Goal: Task Accomplishment & Management: Manage account settings

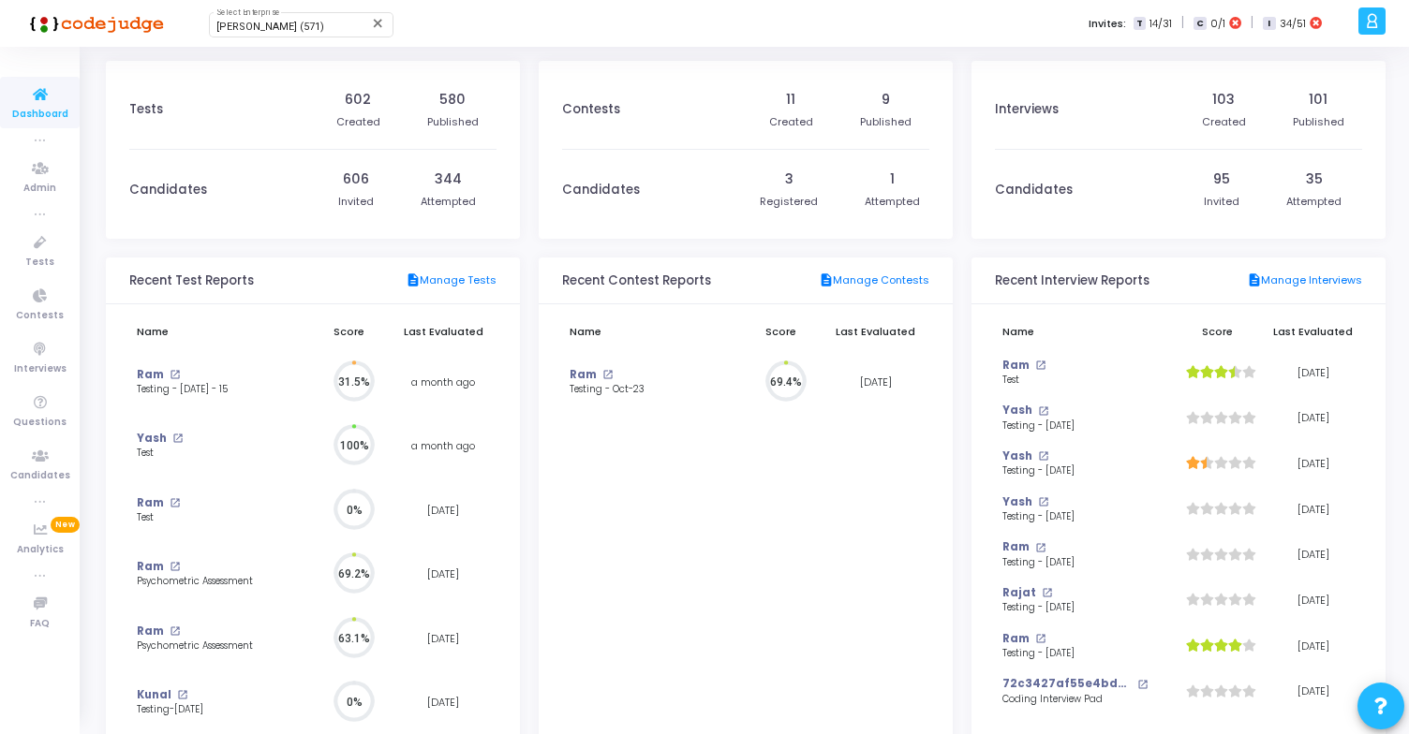
click at [1370, 13] on icon at bounding box center [1372, 21] width 14 height 22
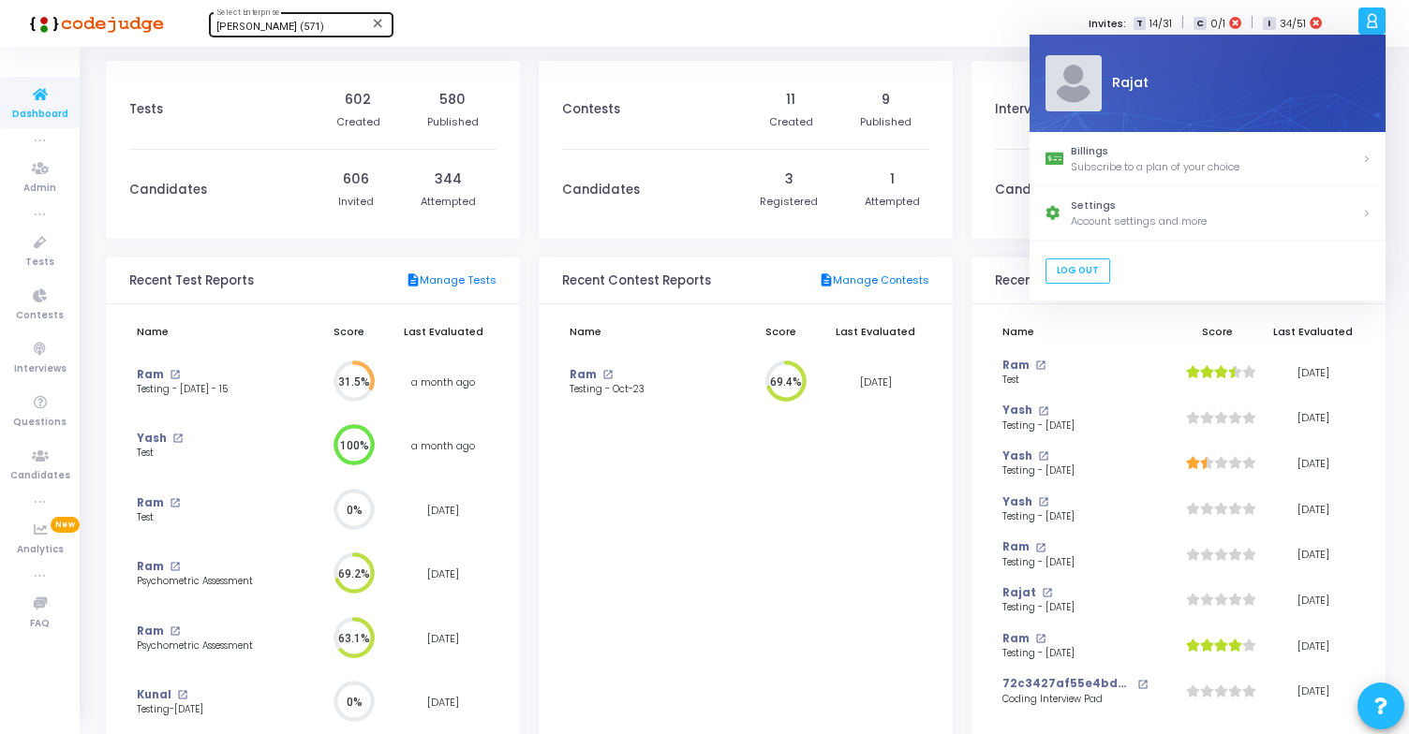
click at [293, 31] on span "[PERSON_NAME] (571)" at bounding box center [270, 27] width 108 height 12
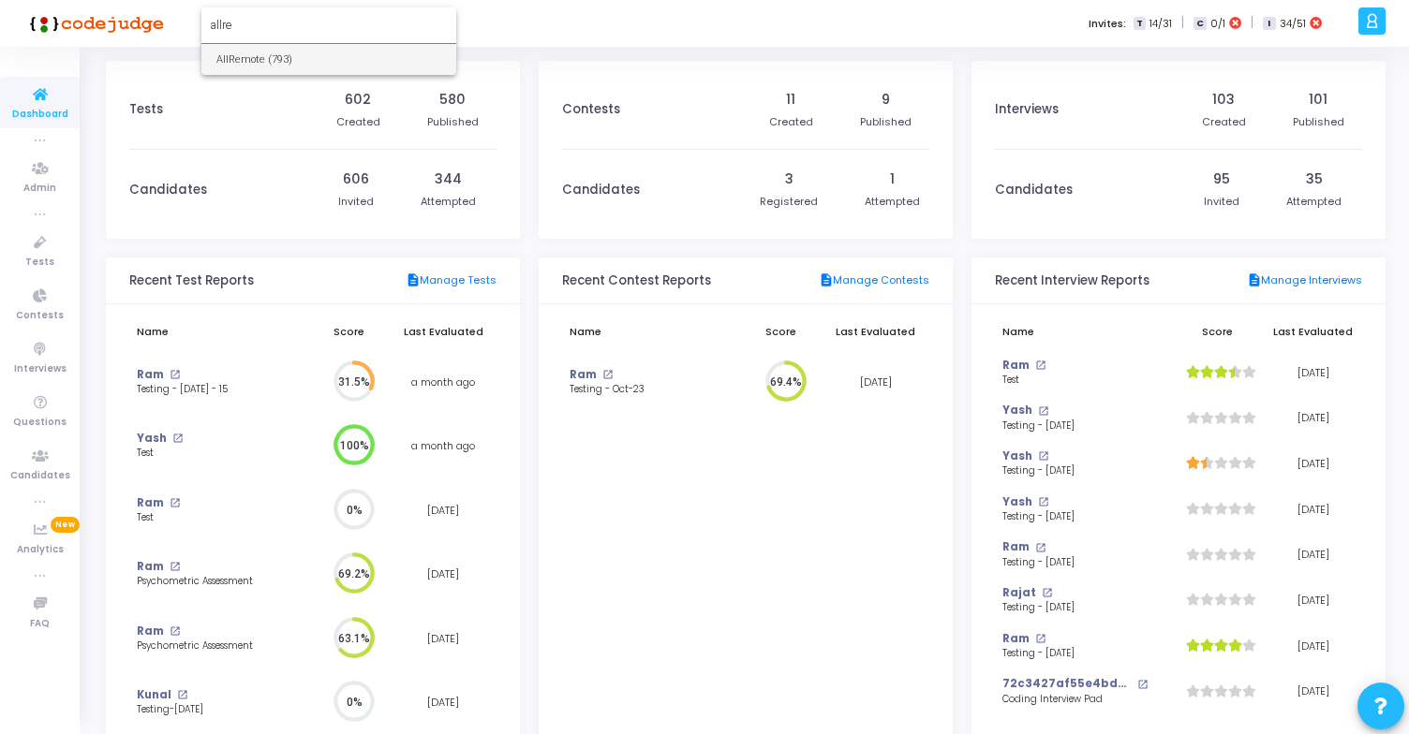
type input "allre"
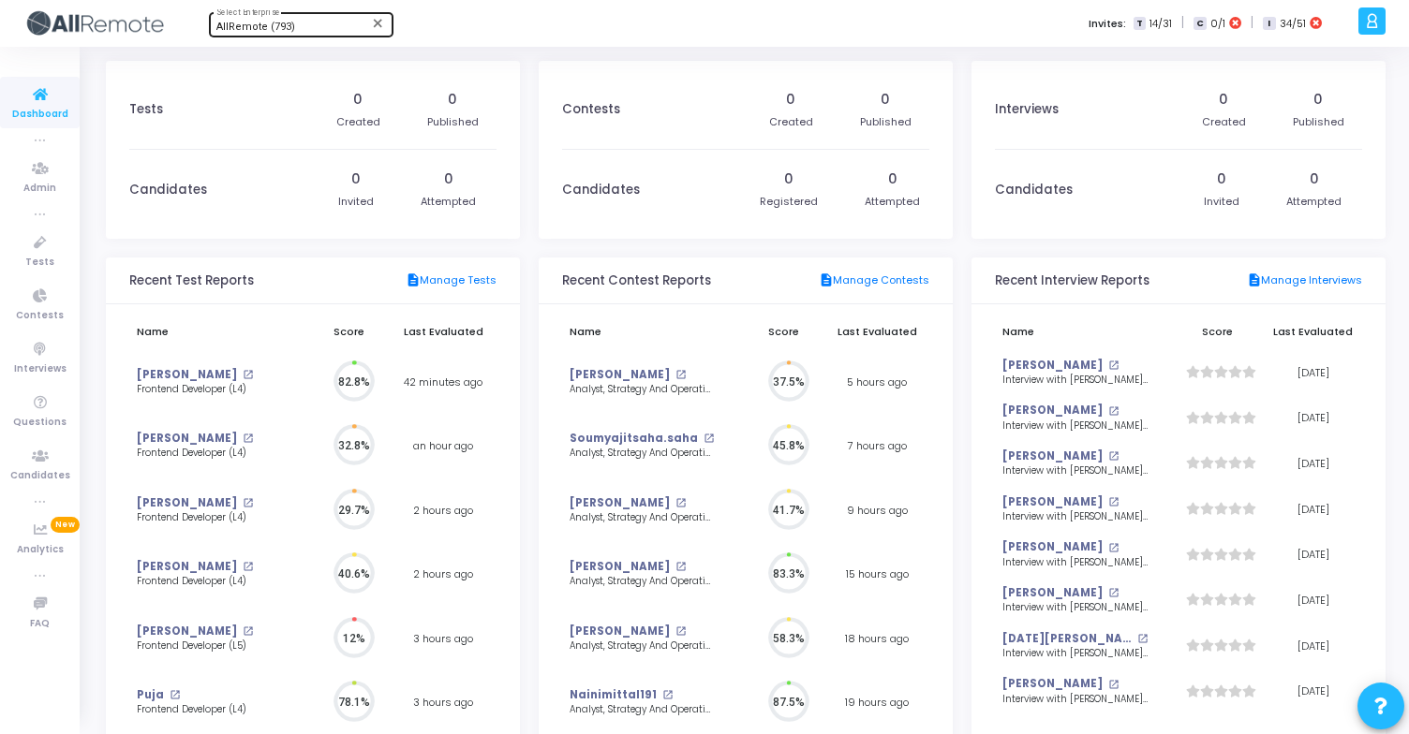
click at [1383, 22] on div at bounding box center [1371, 20] width 27 height 27
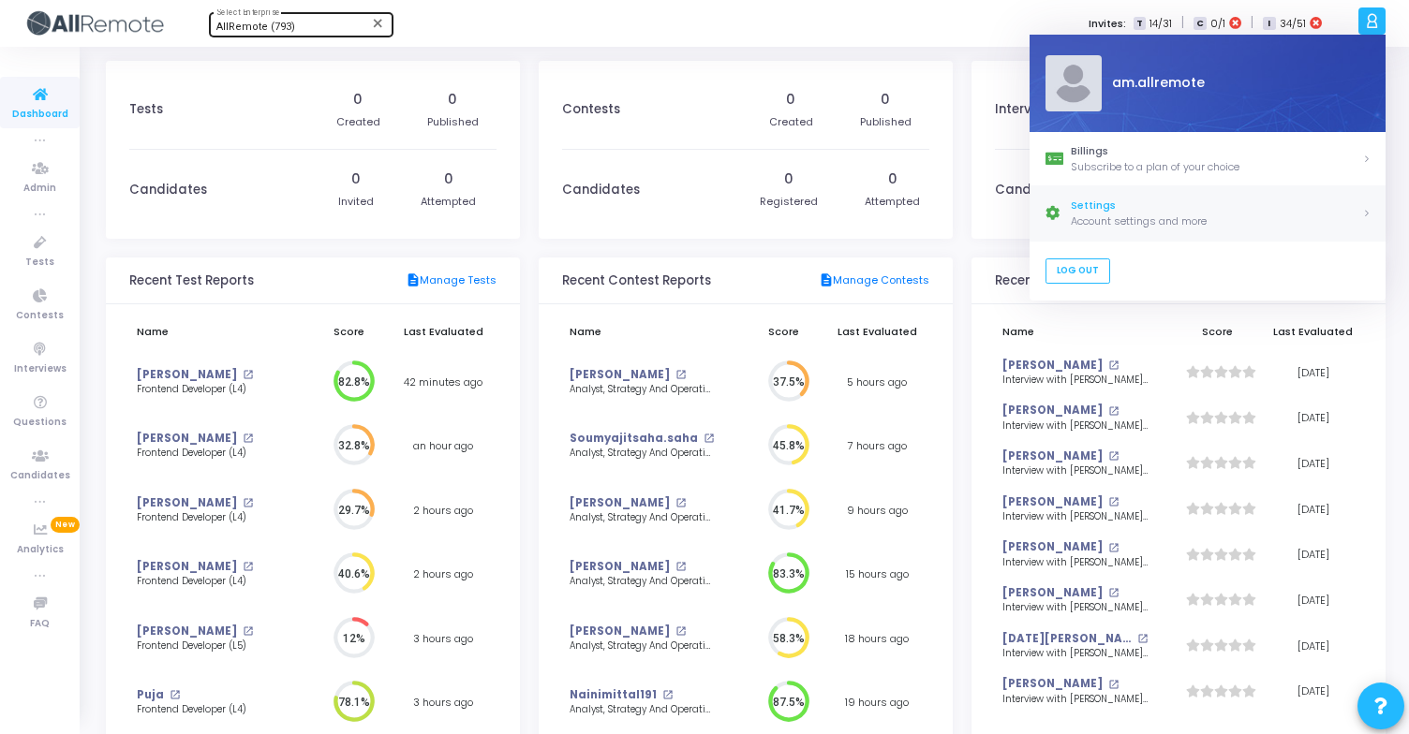
click at [1163, 203] on div "Settings" at bounding box center [1216, 207] width 291 height 16
select select "91"
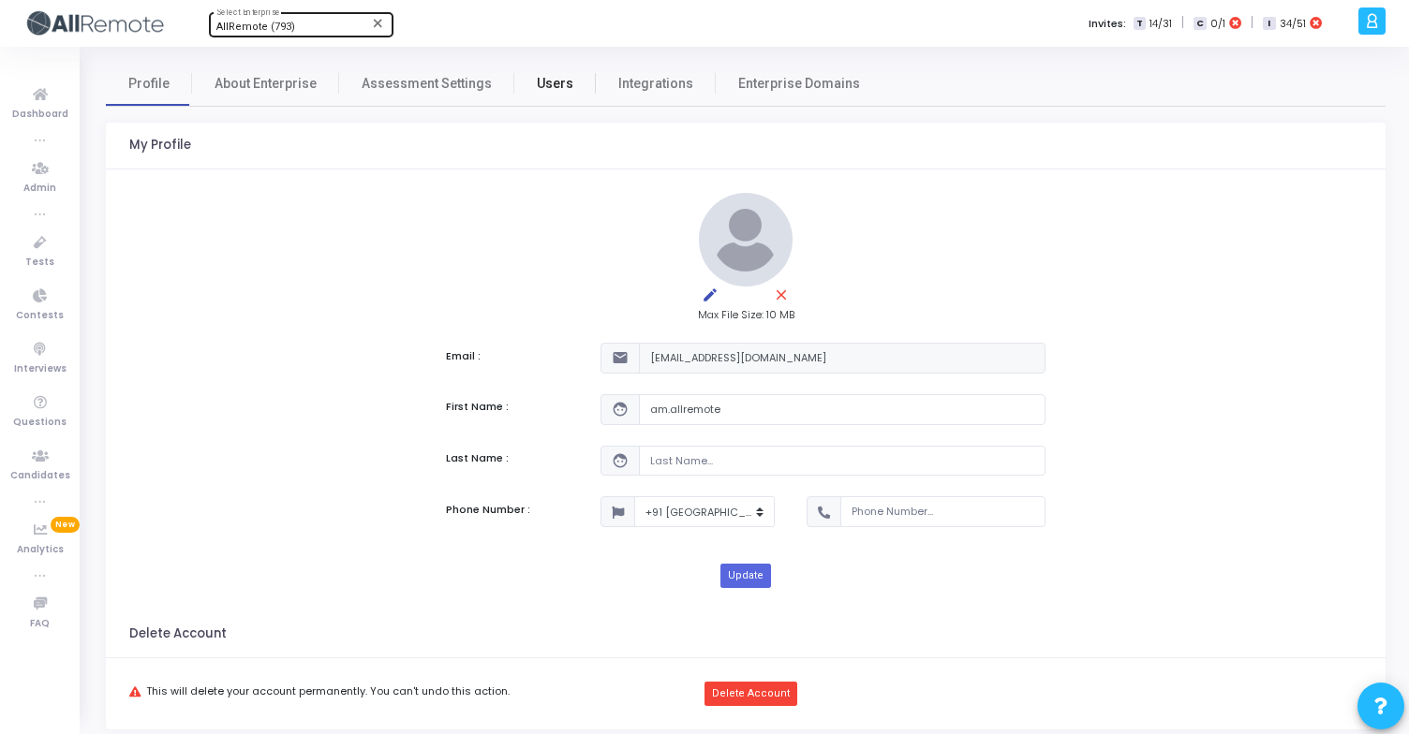
click at [556, 78] on span "Users" at bounding box center [555, 84] width 37 height 20
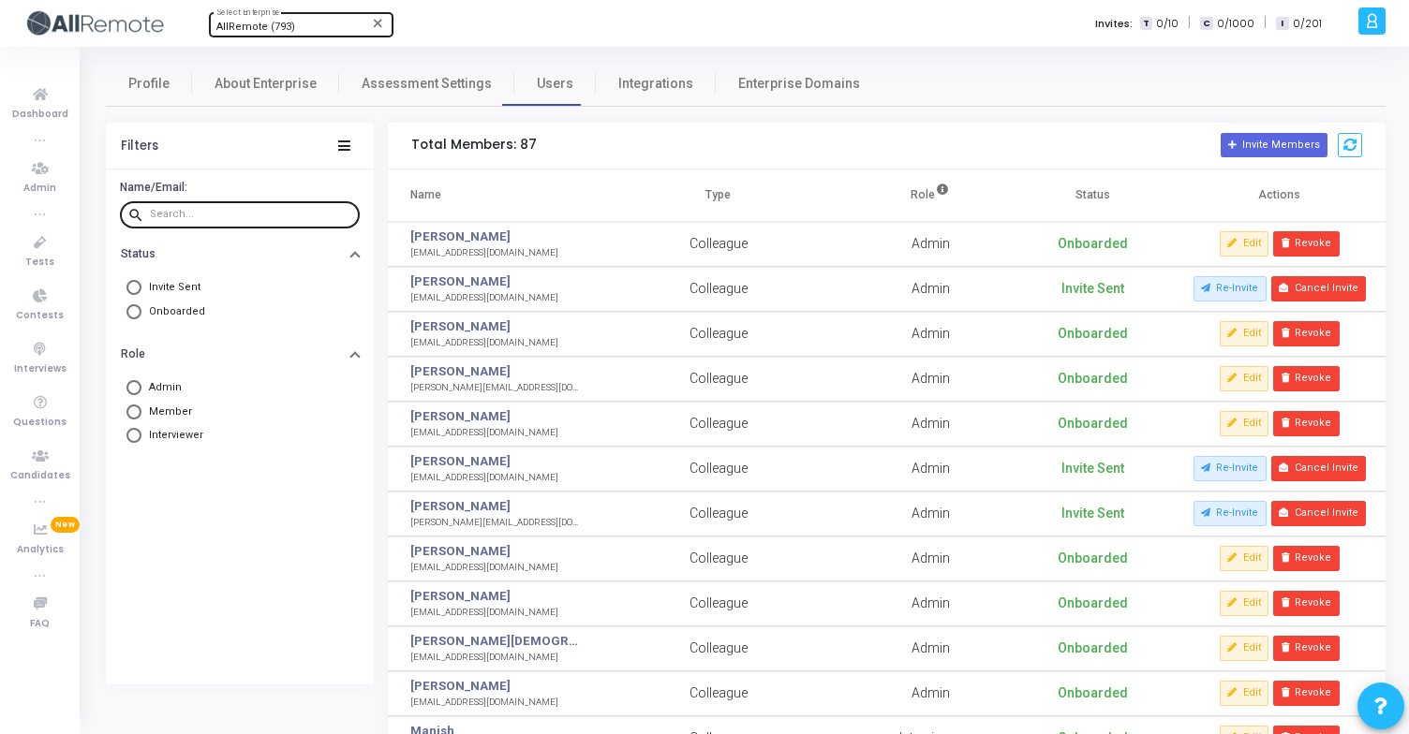
click at [212, 211] on input "text" at bounding box center [251, 214] width 202 height 11
type input "[DATE]"
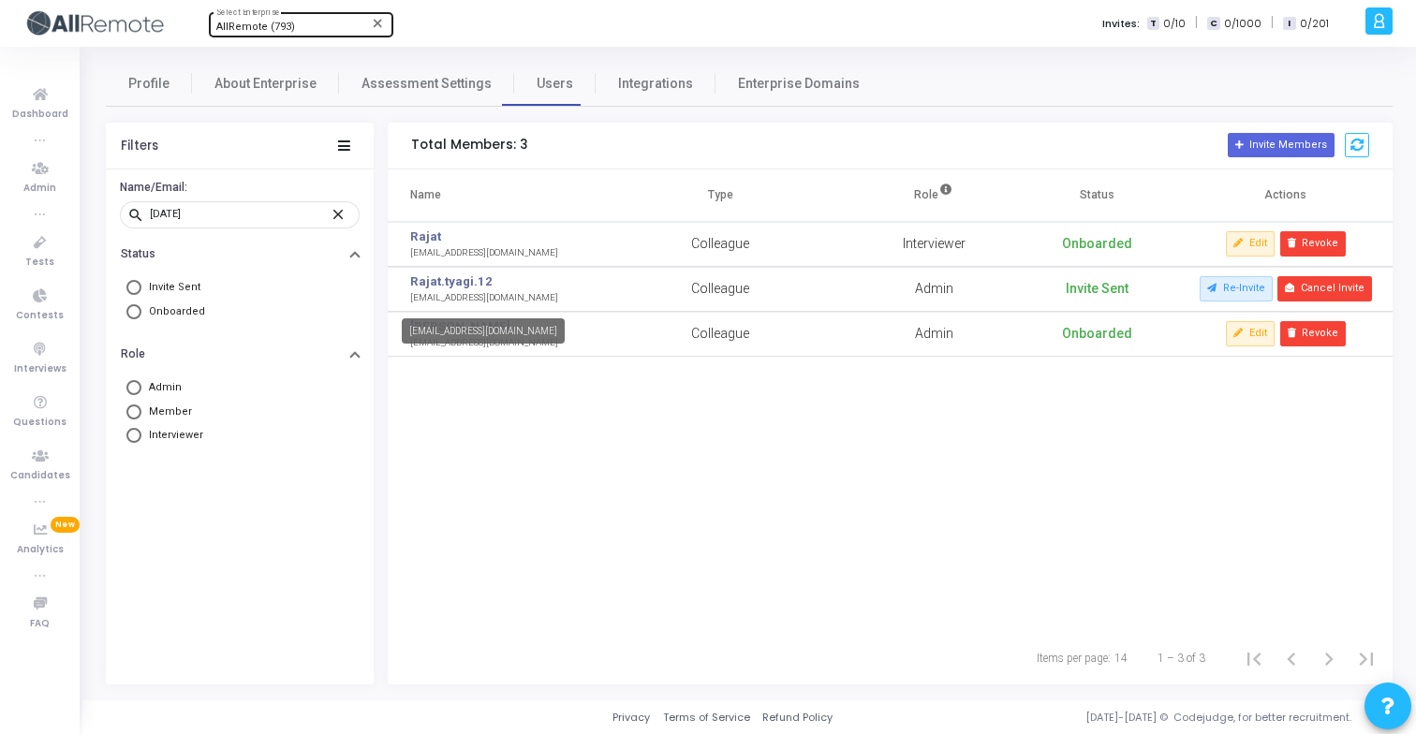
click at [466, 301] on div "[EMAIL_ADDRESS][DOMAIN_NAME]" at bounding box center [484, 298] width 148 height 14
click at [478, 299] on div "[EMAIL_ADDRESS][DOMAIN_NAME]" at bounding box center [484, 298] width 148 height 14
click at [483, 300] on div "[EMAIL_ADDRESS][DOMAIN_NAME]" at bounding box center [484, 298] width 148 height 14
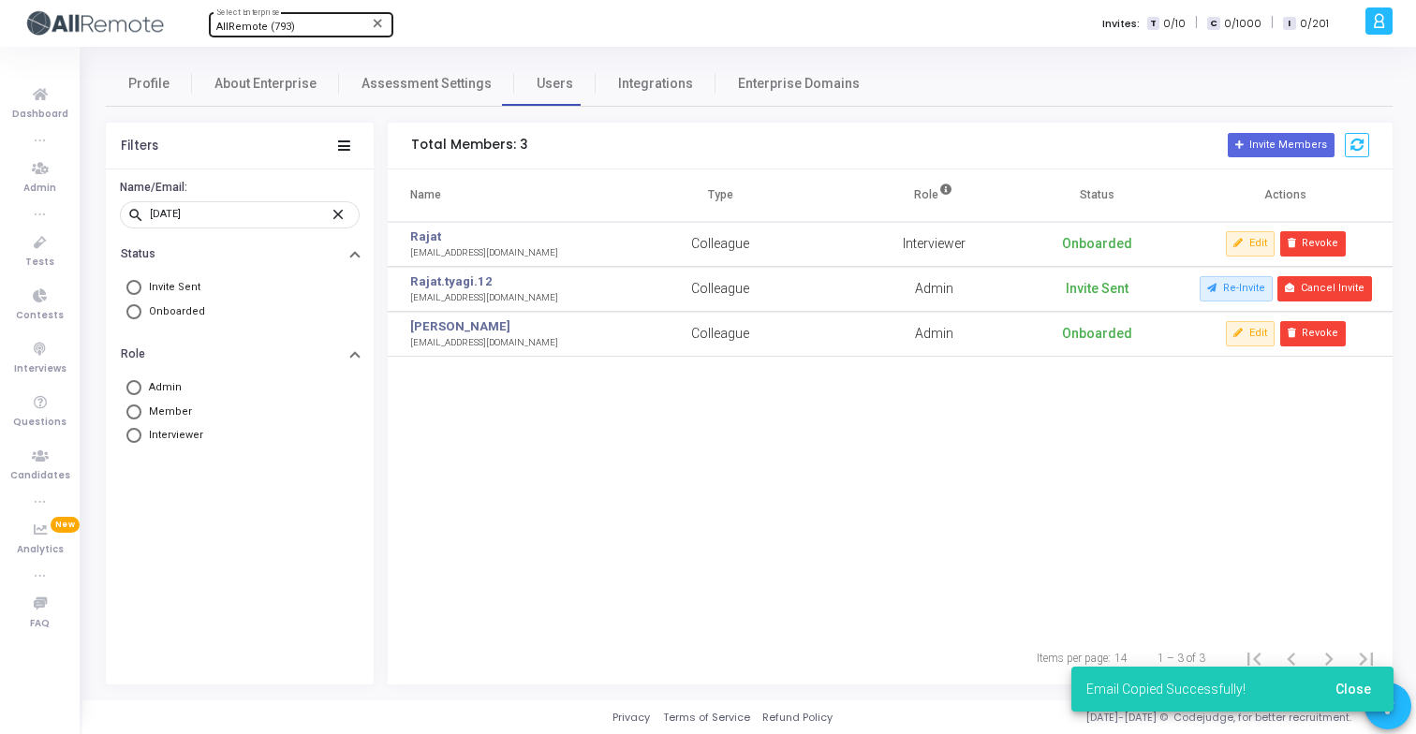
click at [1384, 22] on icon at bounding box center [1379, 21] width 14 height 22
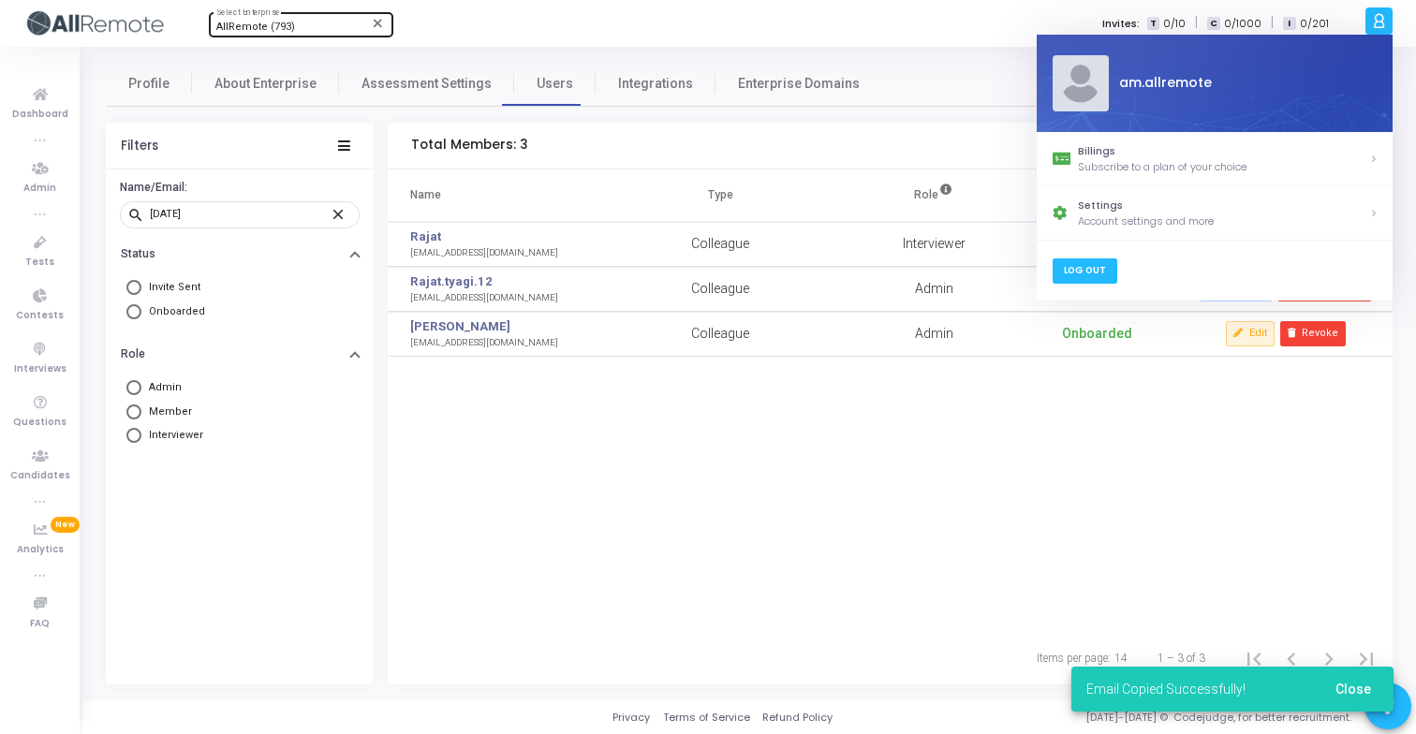
click at [1089, 266] on link "Log Out" at bounding box center [1084, 271] width 65 height 25
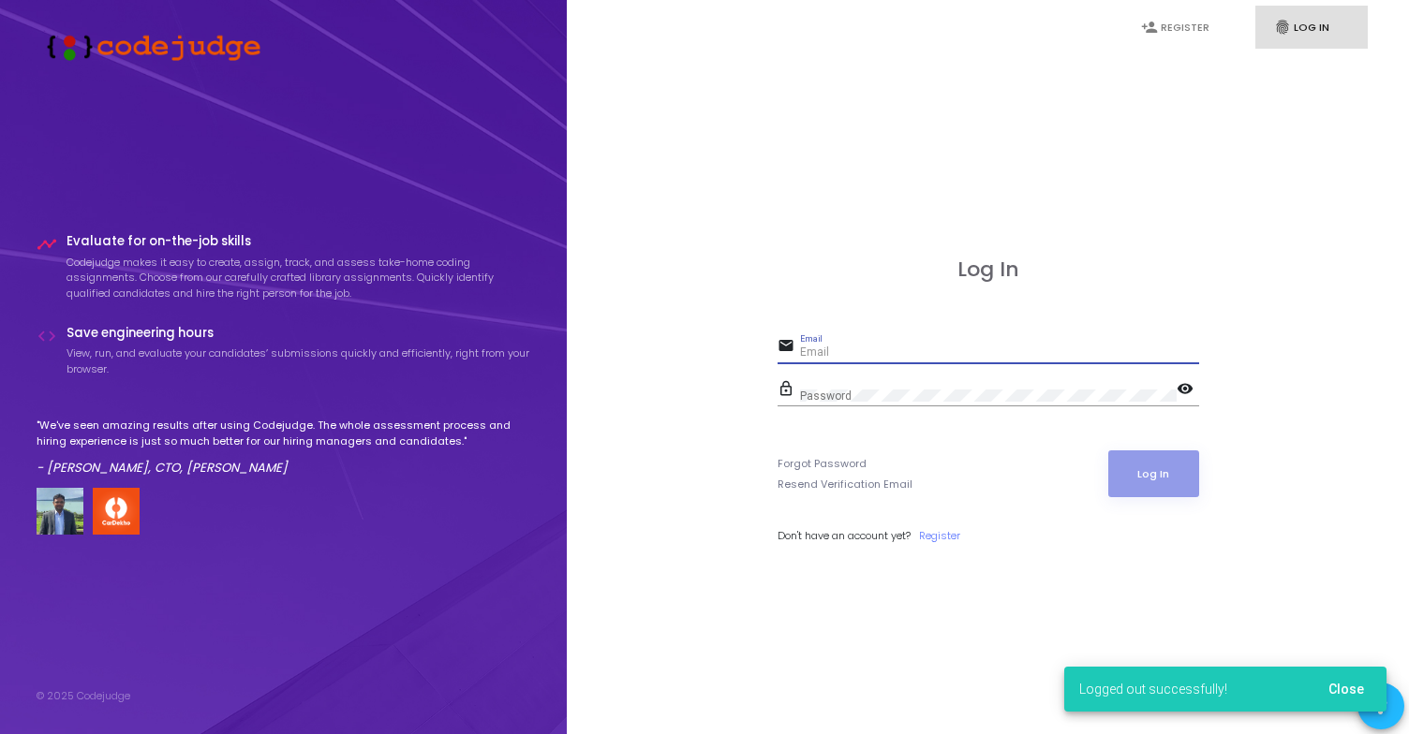
click at [872, 350] on input "Email" at bounding box center [999, 353] width 399 height 13
paste input "[EMAIL_ADDRESS][DOMAIN_NAME]"
click at [863, 351] on input "[EMAIL_ADDRESS][DOMAIN_NAME]" at bounding box center [999, 353] width 399 height 13
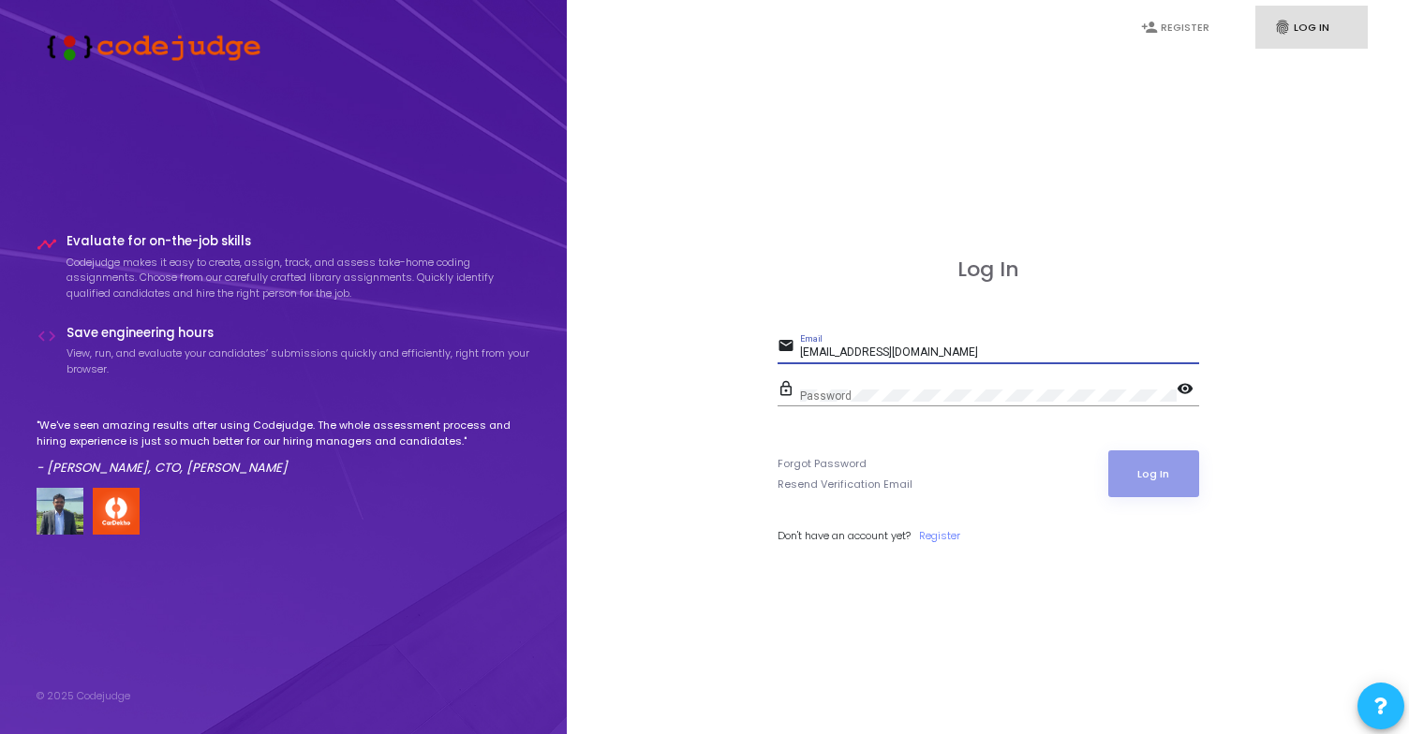
drag, startPoint x: 908, startPoint y: 351, endPoint x: 715, endPoint y: 351, distance: 193.0
click at [715, 351] on div "Log In email [EMAIL_ADDRESS][DOMAIN_NAME] Email lock_outline Password visibilit…" at bounding box center [987, 421] width 801 height 734
type input "[EMAIL_ADDRESS][DOMAIN_NAME]"
click at [865, 353] on input "[EMAIL_ADDRESS][DOMAIN_NAME]" at bounding box center [999, 353] width 399 height 13
drag, startPoint x: 906, startPoint y: 349, endPoint x: 777, endPoint y: 349, distance: 129.3
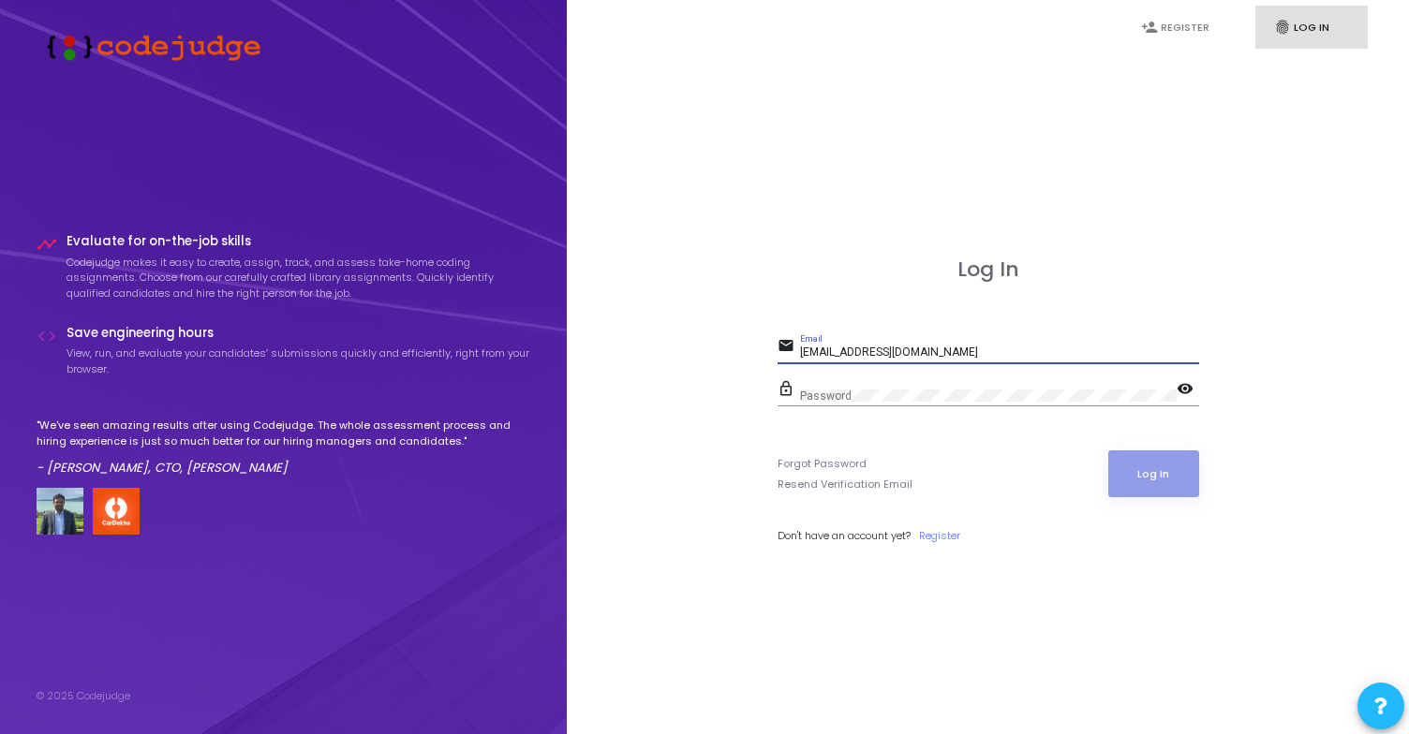
click at [776, 349] on div "Log In email [EMAIL_ADDRESS][DOMAIN_NAME] Email lock_outline Password visibilit…" at bounding box center [987, 421] width 801 height 734
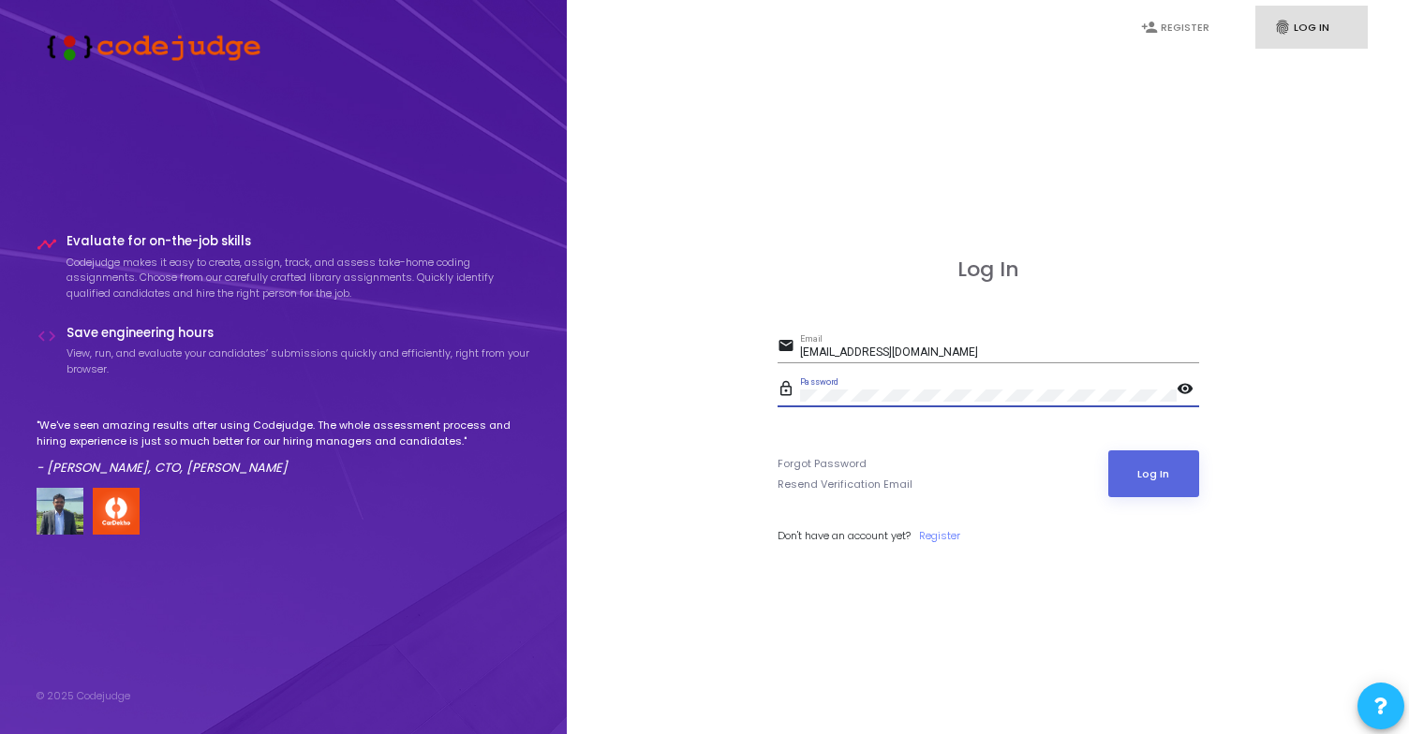
click at [1108, 451] on button "Log In" at bounding box center [1153, 474] width 91 height 47
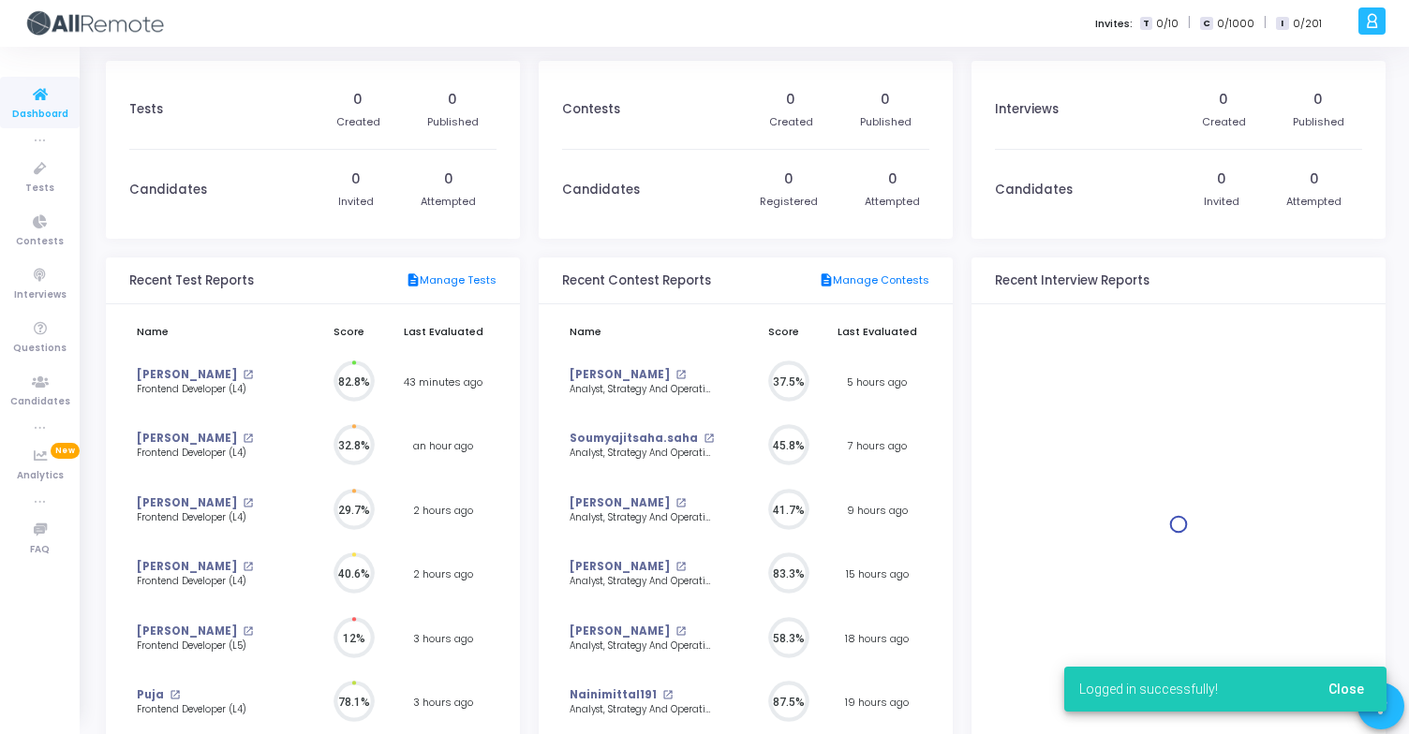
scroll to position [8, 8]
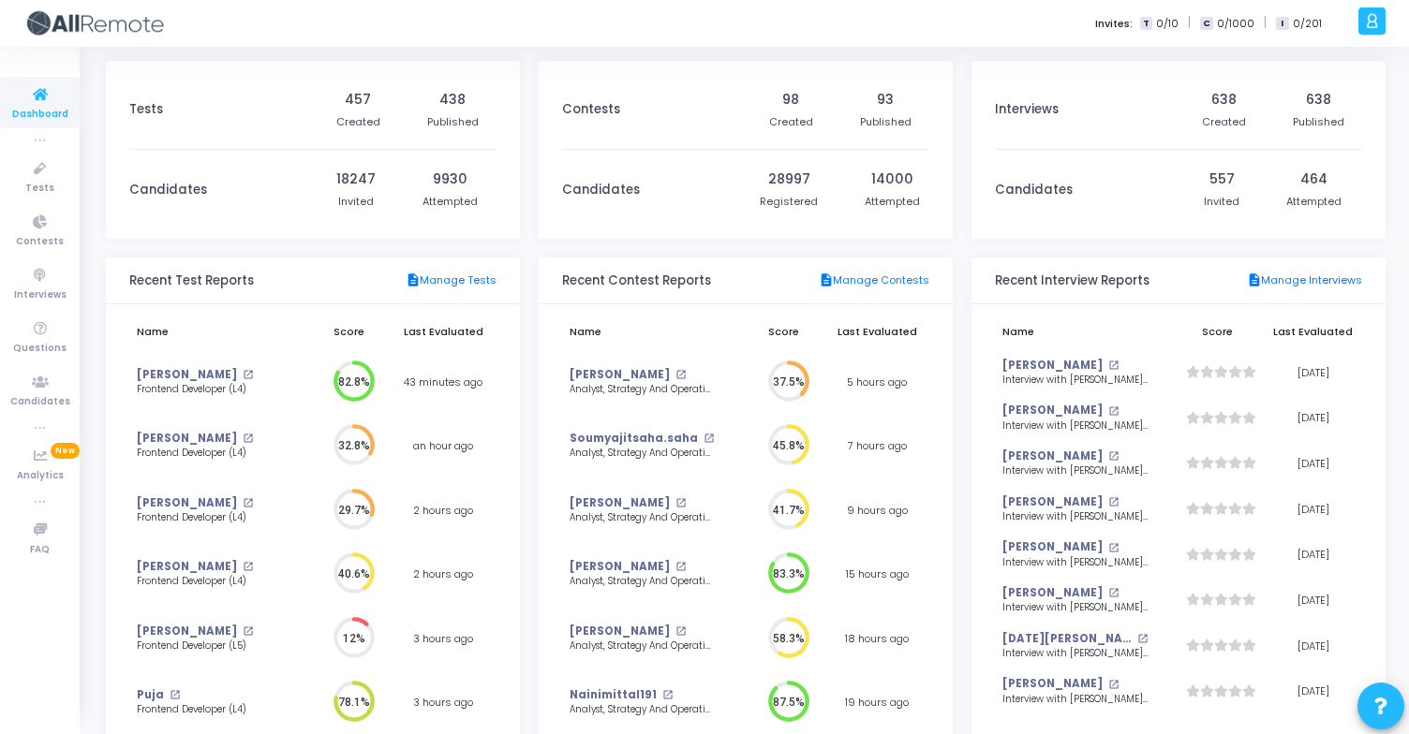
click at [1375, 28] on icon at bounding box center [1372, 21] width 14 height 22
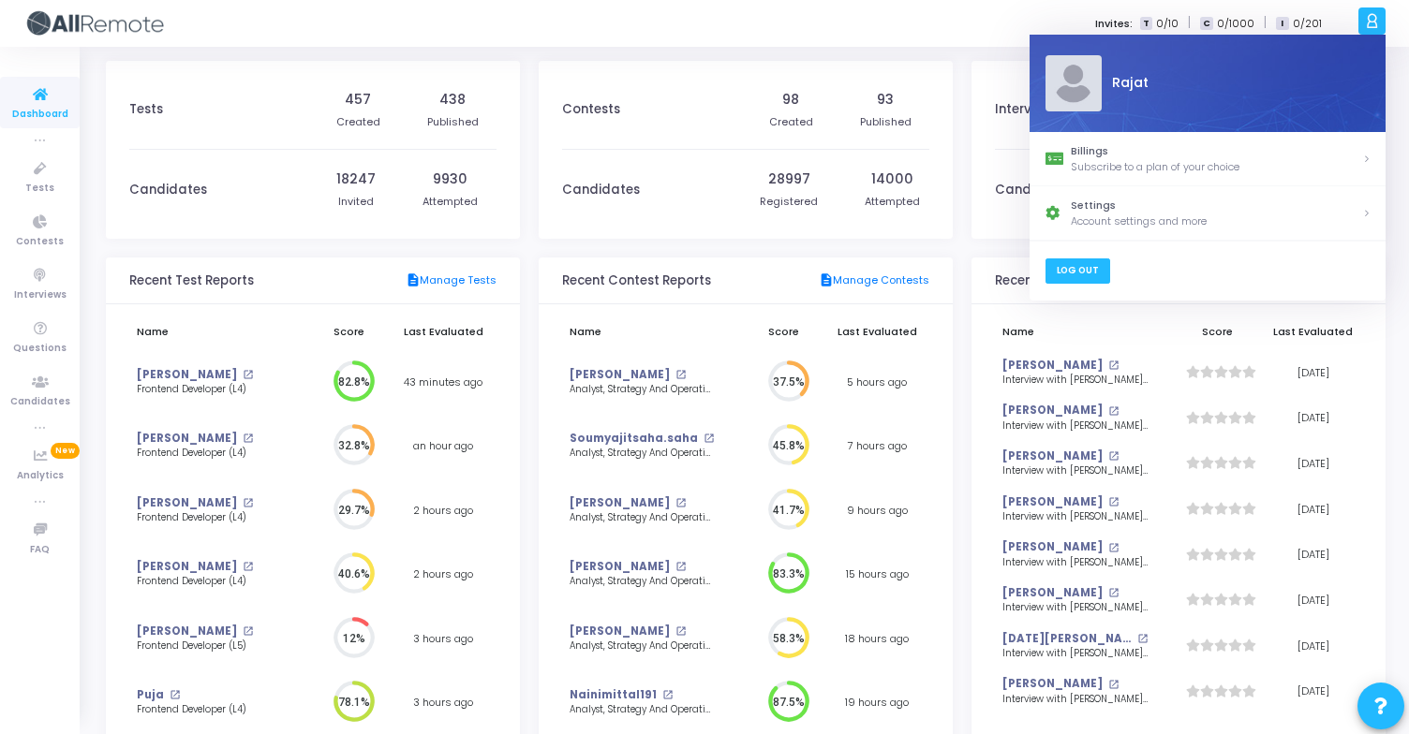
click at [1102, 267] on link "Log Out" at bounding box center [1076, 271] width 65 height 25
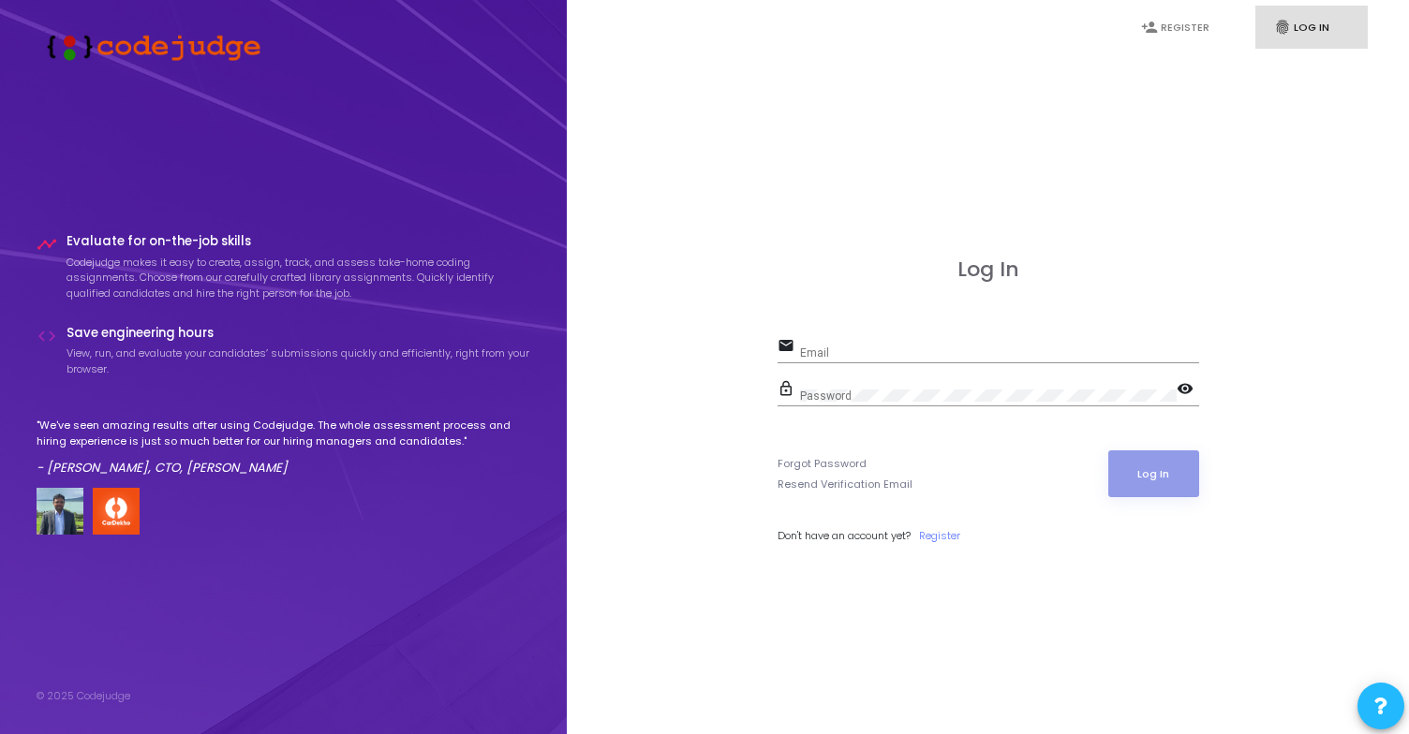
click at [856, 351] on input "Email" at bounding box center [999, 353] width 399 height 13
paste input "[EMAIL_ADDRESS][DOMAIN_NAME]"
click at [915, 351] on input "[EMAIL_ADDRESS][DOMAIN_NAME]" at bounding box center [999, 353] width 399 height 13
type input "[EMAIL_ADDRESS][DOMAIN_NAME]"
click at [983, 378] on div "Password" at bounding box center [988, 392] width 377 height 29
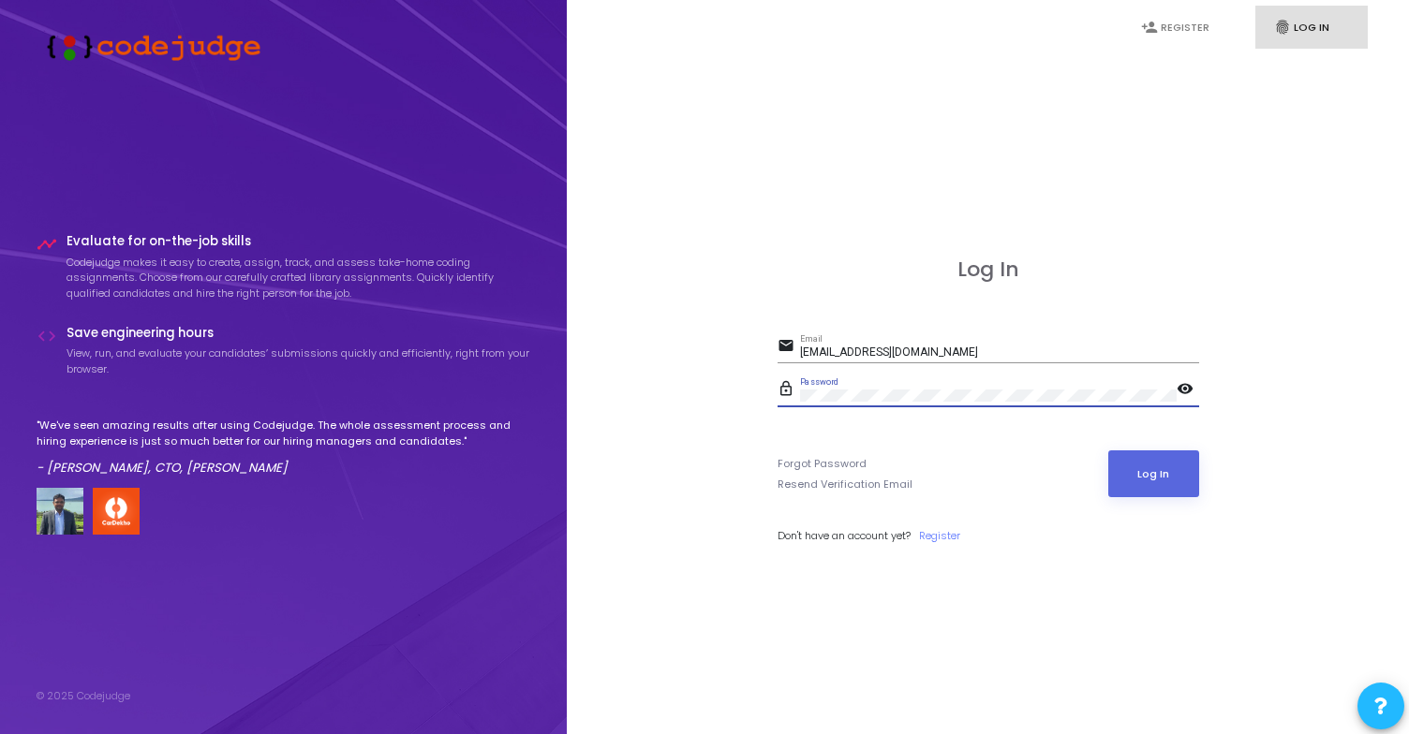
click at [1108, 451] on button "Log In" at bounding box center [1153, 474] width 91 height 47
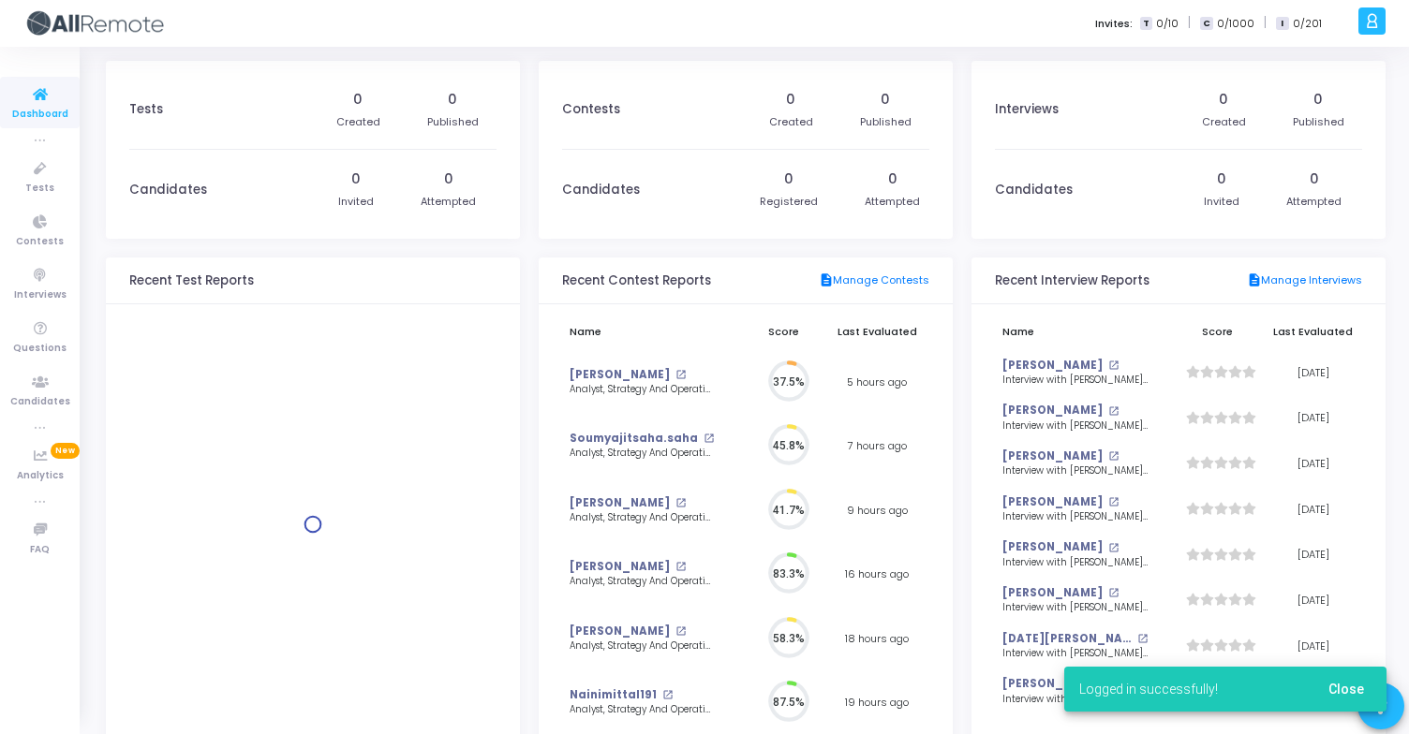
scroll to position [41, 20]
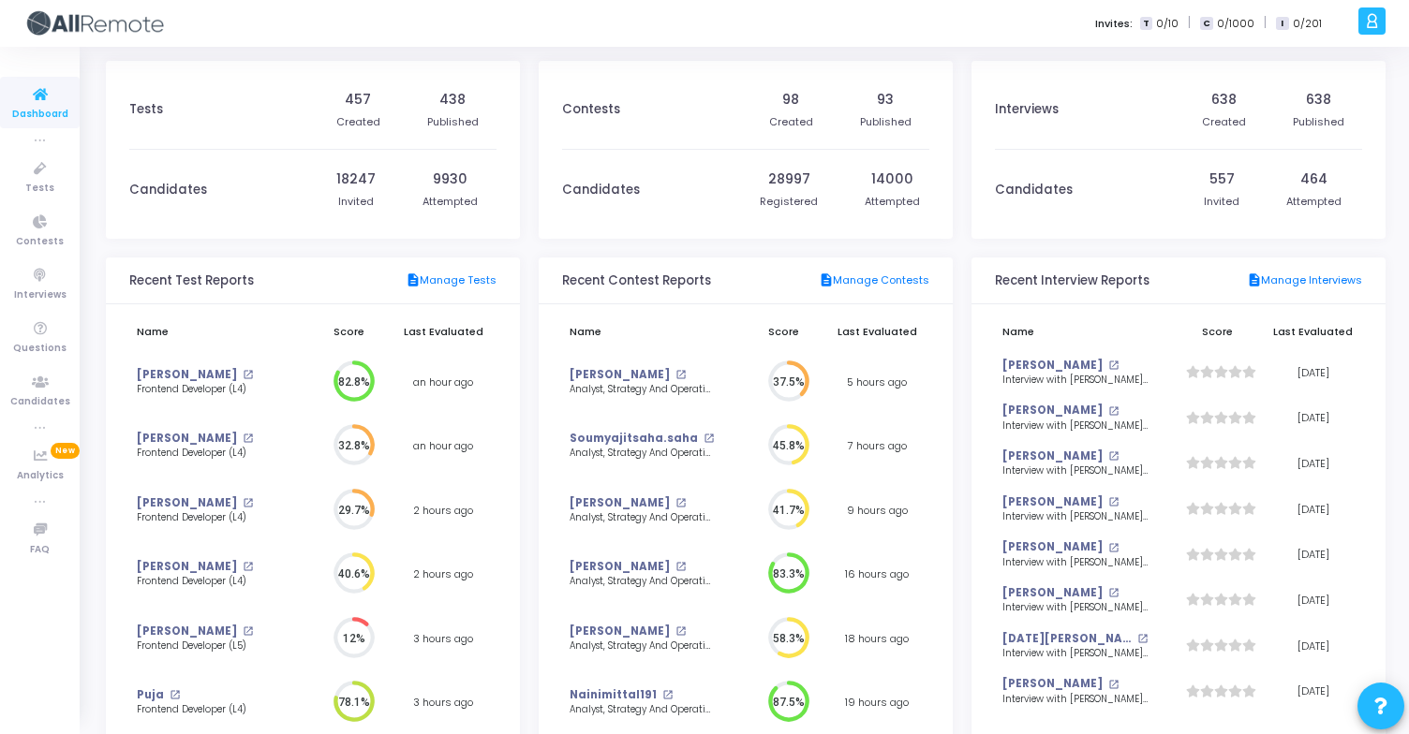
click at [791, 227] on div "28997 Registered" at bounding box center [789, 190] width 58 height 80
click at [1372, 29] on icon at bounding box center [1372, 21] width 14 height 22
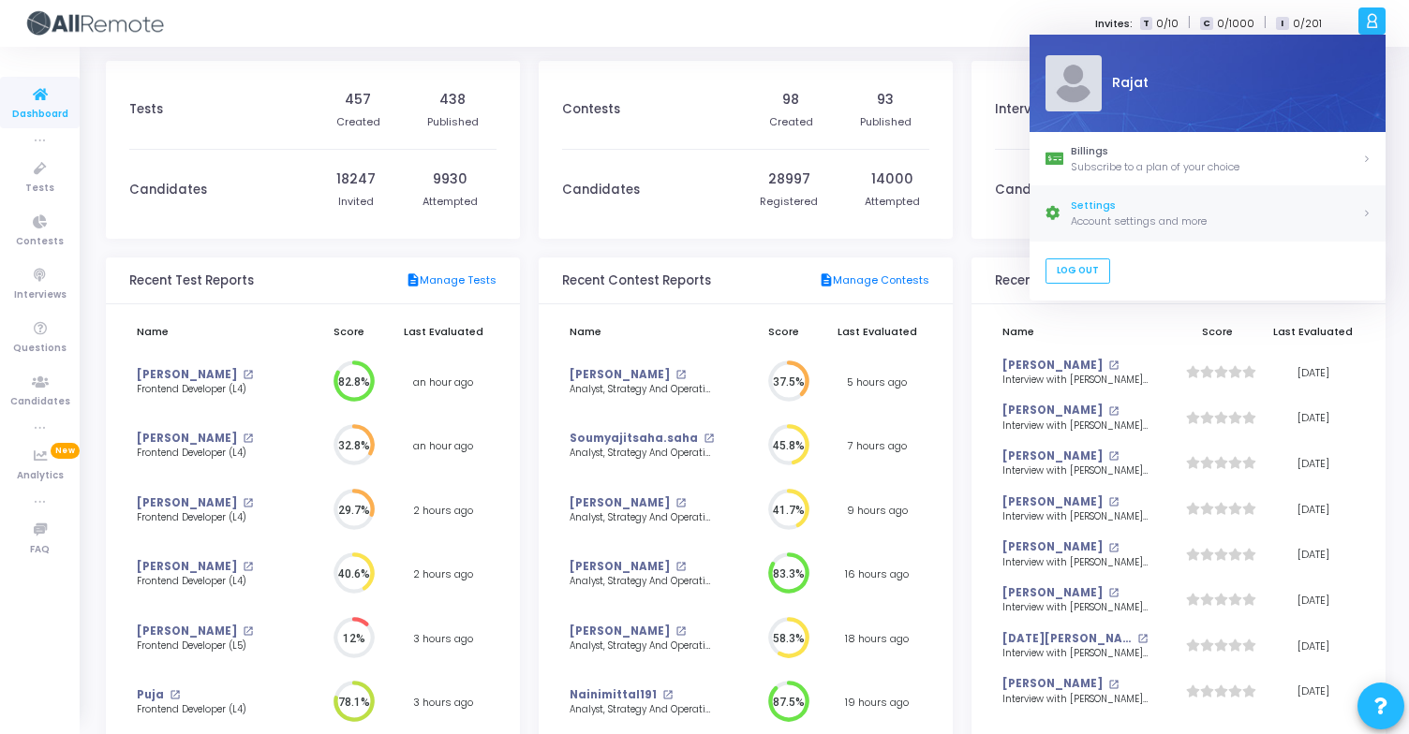
click at [1156, 207] on div "Settings" at bounding box center [1216, 207] width 291 height 16
select select "91"
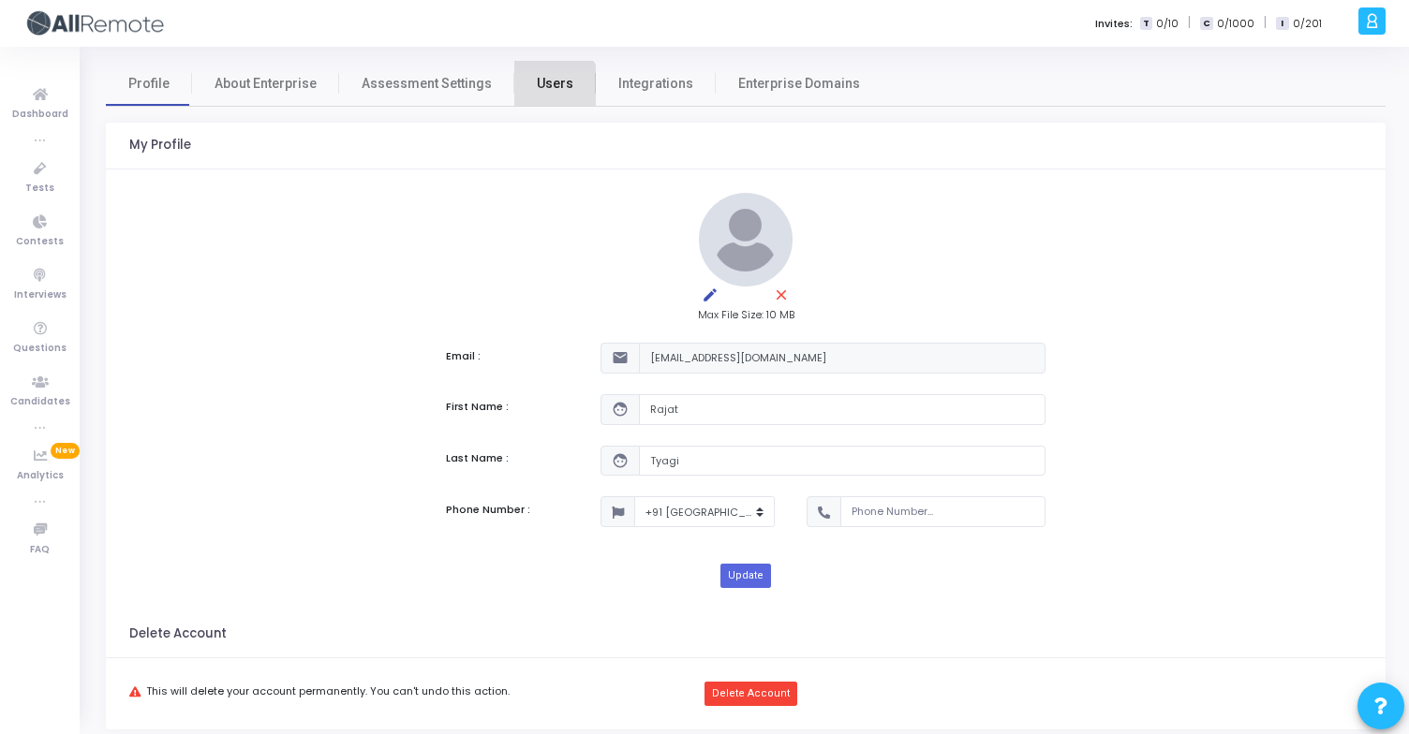
click at [538, 94] on link "Users" at bounding box center [554, 83] width 81 height 45
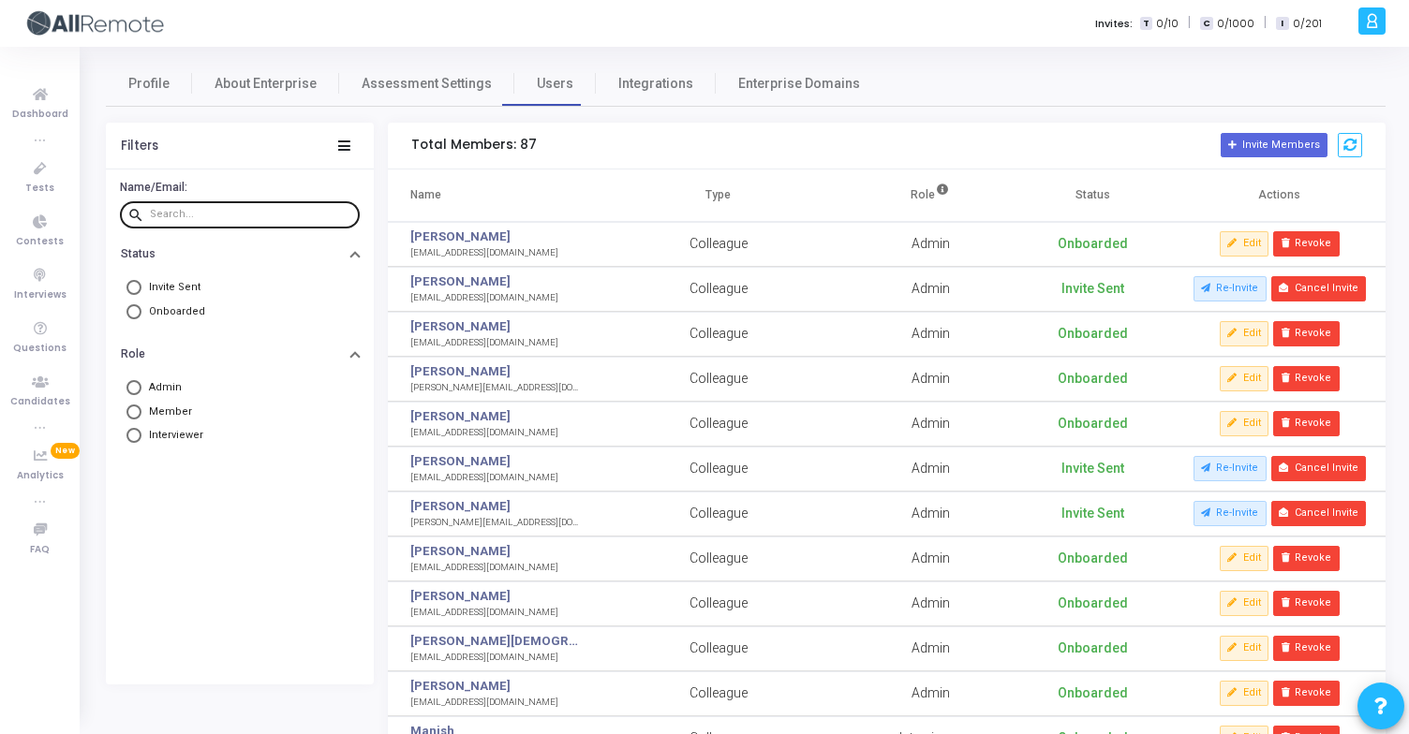
click at [243, 216] on input "text" at bounding box center [251, 214] width 202 height 11
type input "rajat"
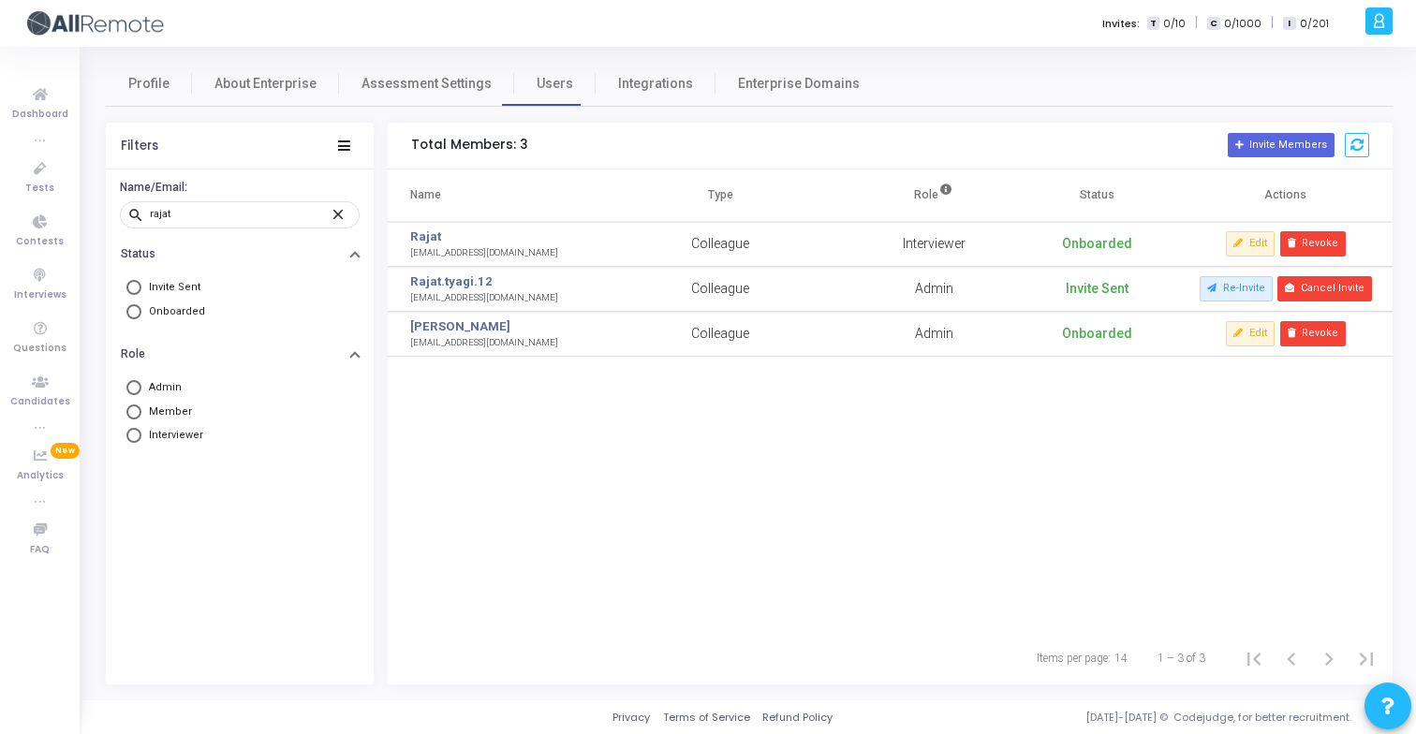
click at [511, 416] on div "Name Type Role Status Actions [PERSON_NAME] [PERSON_NAME][EMAIL_ADDRESS][DOMAIN…" at bounding box center [890, 401] width 1005 height 463
click at [526, 422] on div "Name Type Role Status Actions [PERSON_NAME] [PERSON_NAME][EMAIL_ADDRESS][DOMAIN…" at bounding box center [890, 401] width 1005 height 463
click at [459, 252] on div "[EMAIL_ADDRESS][DOMAIN_NAME]" at bounding box center [484, 253] width 148 height 14
click at [1048, 349] on td "Onboarded" at bounding box center [1097, 334] width 163 height 45
click at [1358, 153] on button at bounding box center [1357, 145] width 24 height 25
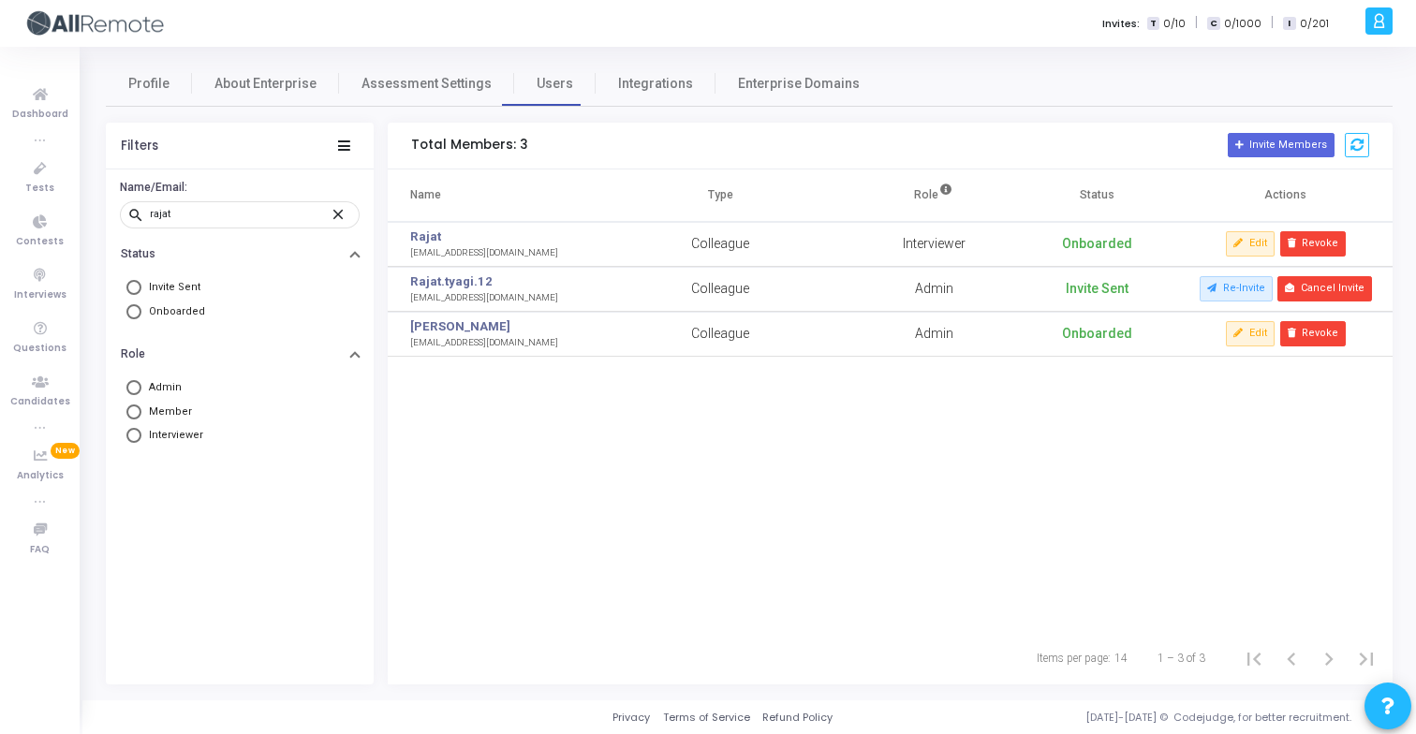
click at [881, 369] on div "Name Type Role Status Actions [PERSON_NAME] [PERSON_NAME][EMAIL_ADDRESS][DOMAIN…" at bounding box center [890, 401] width 1005 height 463
click at [448, 345] on div "[EMAIL_ADDRESS][DOMAIN_NAME]" at bounding box center [484, 343] width 148 height 14
click at [475, 348] on div "[EMAIL_ADDRESS][DOMAIN_NAME]" at bounding box center [484, 343] width 148 height 14
click at [1363, 150] on icon at bounding box center [1357, 145] width 13 height 13
click at [452, 347] on div "[EMAIL_ADDRESS][DOMAIN_NAME]" at bounding box center [484, 343] width 148 height 14
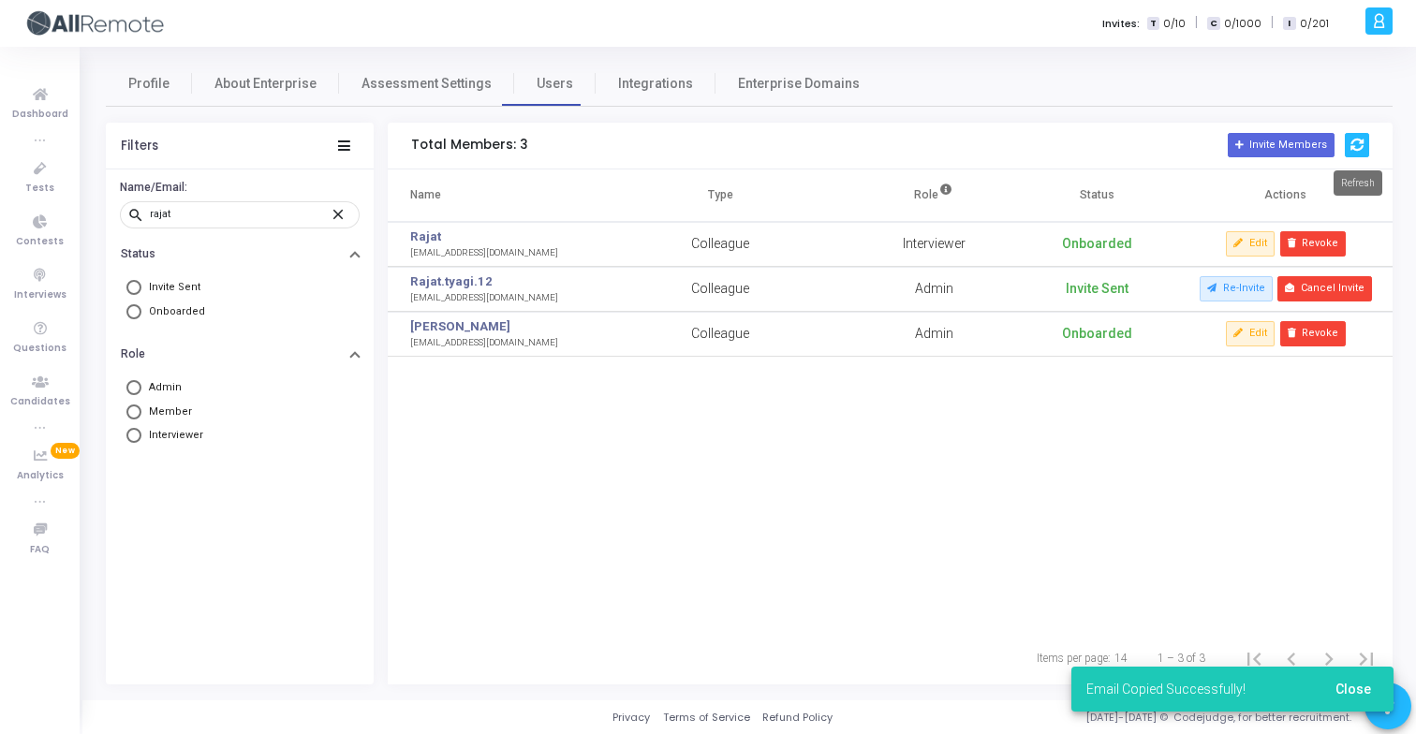
click at [1365, 140] on button at bounding box center [1357, 145] width 24 height 25
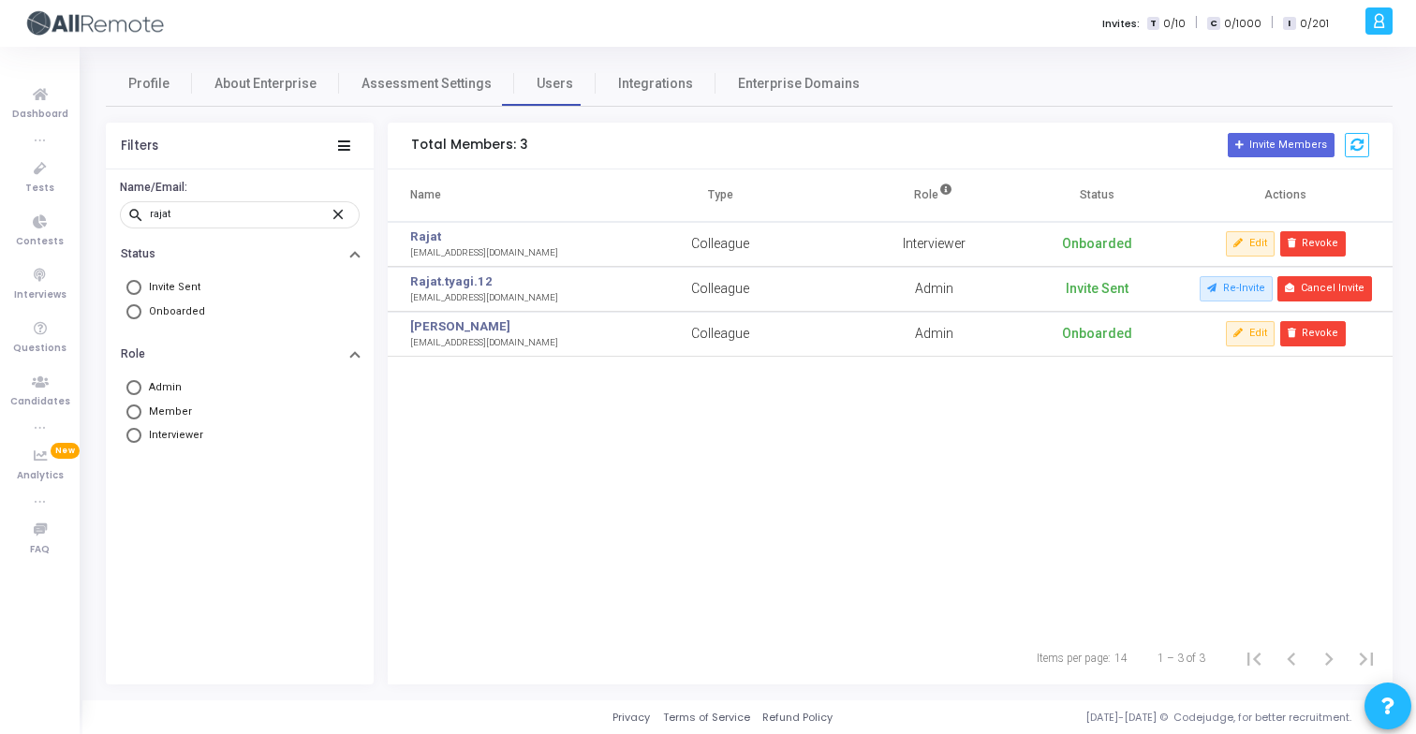
click at [653, 357] on div "Name Type Role Status Actions [PERSON_NAME] [PERSON_NAME][EMAIL_ADDRESS][DOMAIN…" at bounding box center [890, 401] width 1005 height 463
